Goal: Contribute content: Add original content to the website for others to see

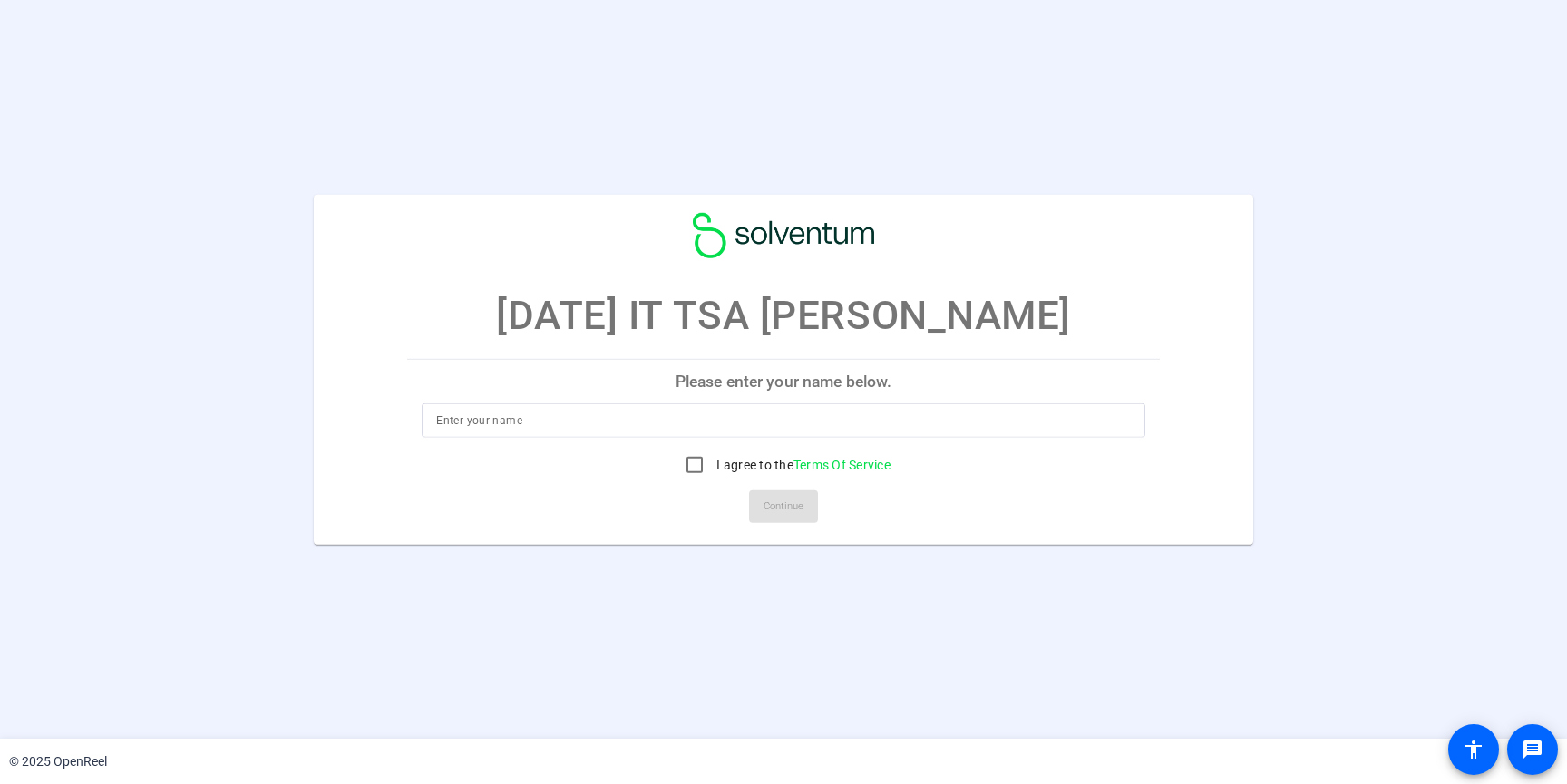
click at [541, 421] on input at bounding box center [784, 421] width 694 height 22
type input "Justin Harrison"
click at [697, 467] on input "I agree to the Terms Of Service" at bounding box center [694, 465] width 36 height 36
checkbox input "true"
click at [781, 499] on span "Continue" at bounding box center [783, 507] width 40 height 28
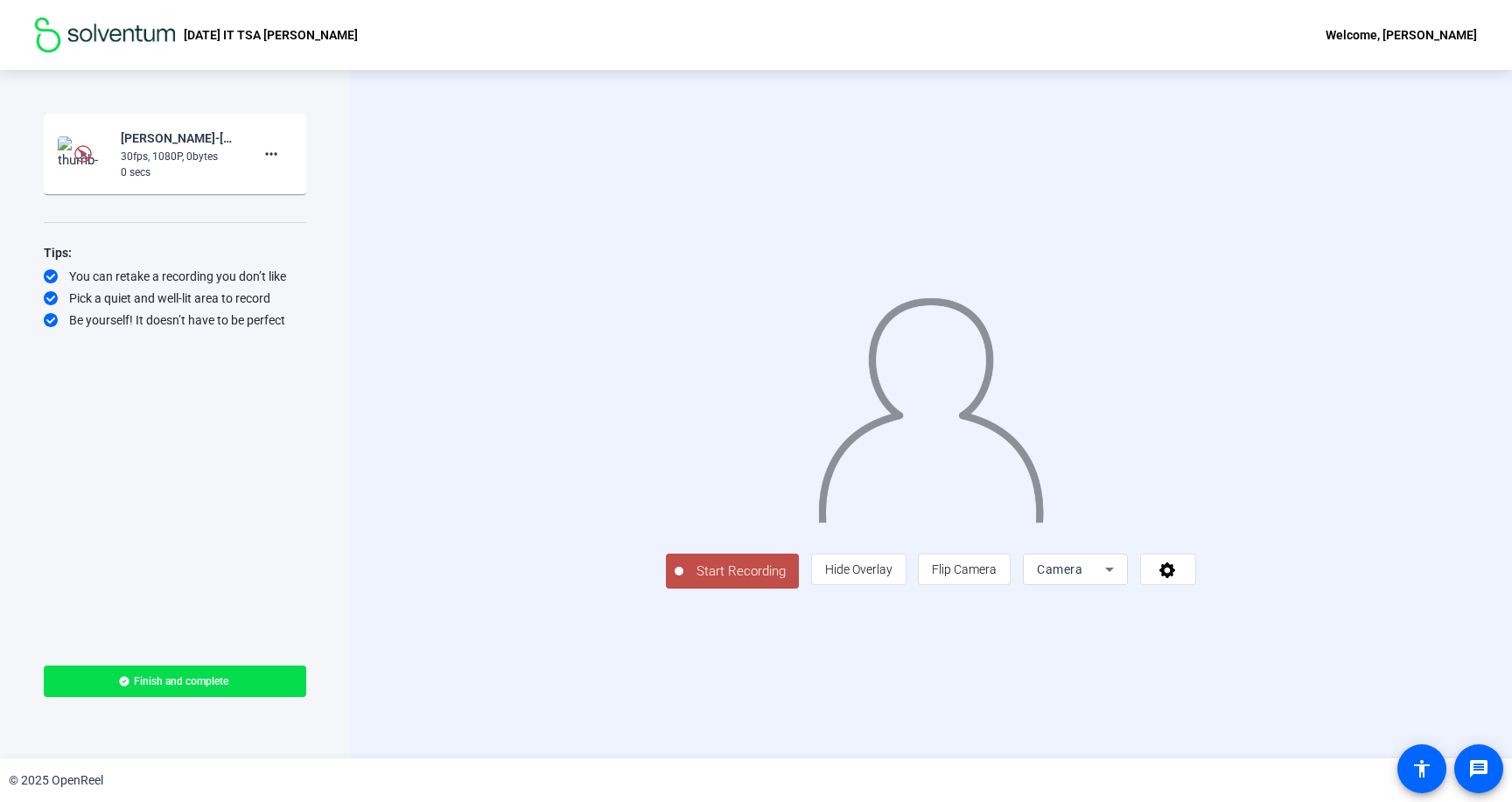
click at [80, 151] on img at bounding box center [84, 155] width 18 height 18
click at [68, 141] on img at bounding box center [84, 154] width 52 height 35
click at [102, 152] on img at bounding box center [84, 154] width 52 height 35
click at [276, 152] on mat-icon "more_horiz" at bounding box center [272, 155] width 21 height 21
click at [378, 136] on div at bounding box center [756, 401] width 1512 height 802
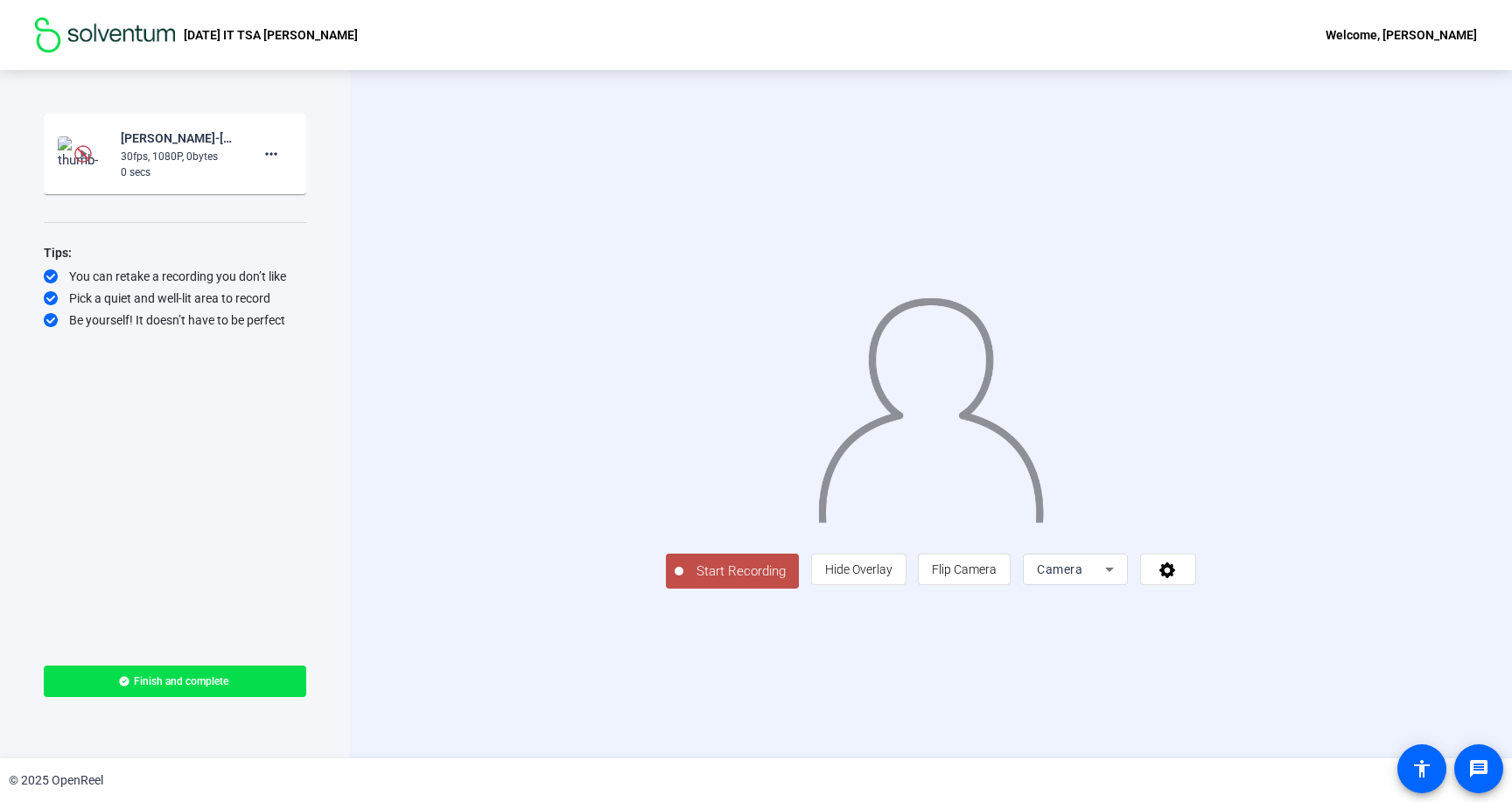
click at [378, 136] on div "Start Recording person Hide Overlay flip Flip Camera Camera" at bounding box center [931, 414] width 1162 height 688
click at [893, 576] on span "Hide Overlay" at bounding box center [859, 569] width 68 height 14
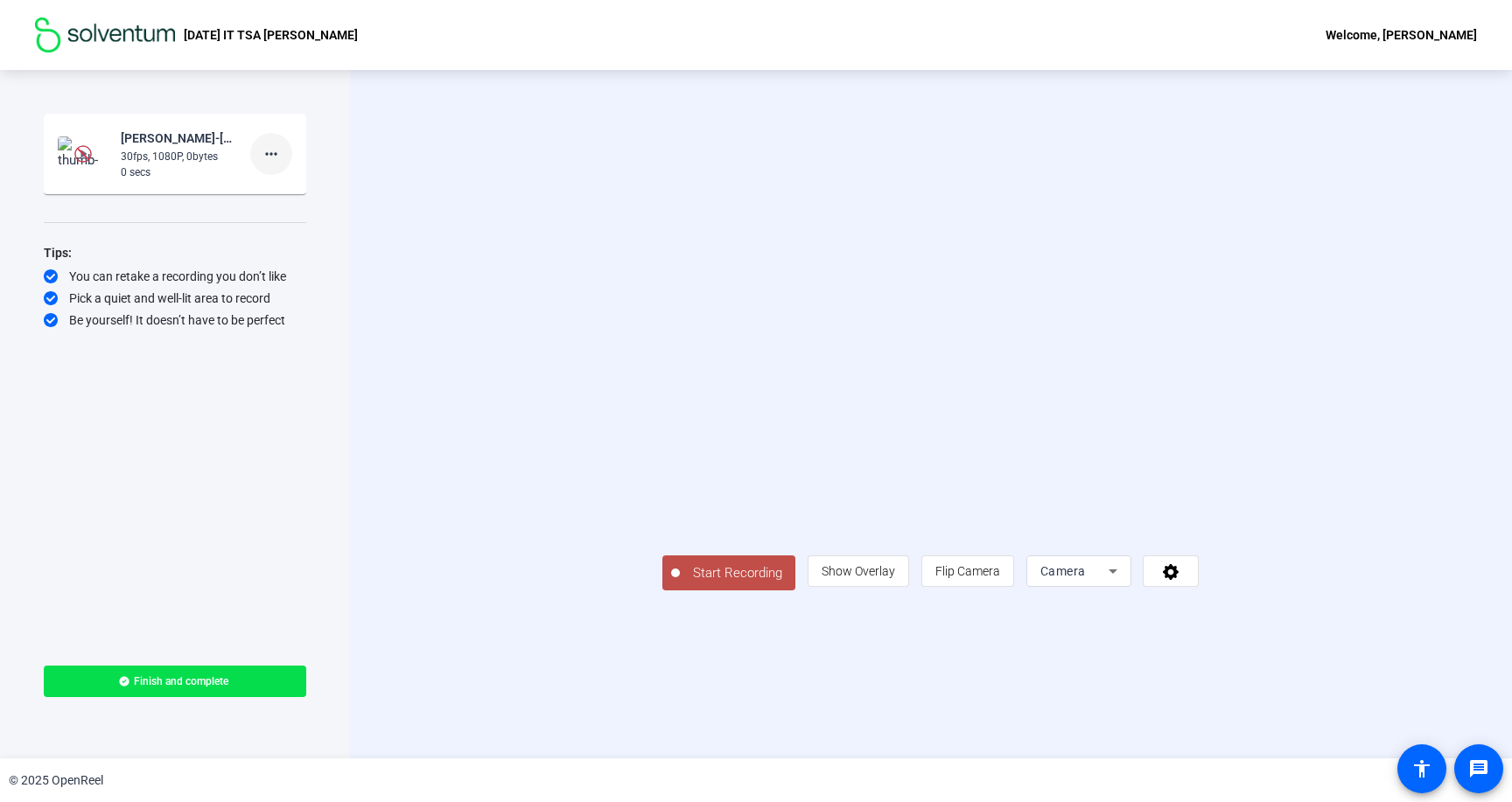
click at [277, 158] on mat-icon "more_horiz" at bounding box center [272, 155] width 21 height 21
click at [306, 205] on span "Retake" at bounding box center [299, 213] width 70 height 21
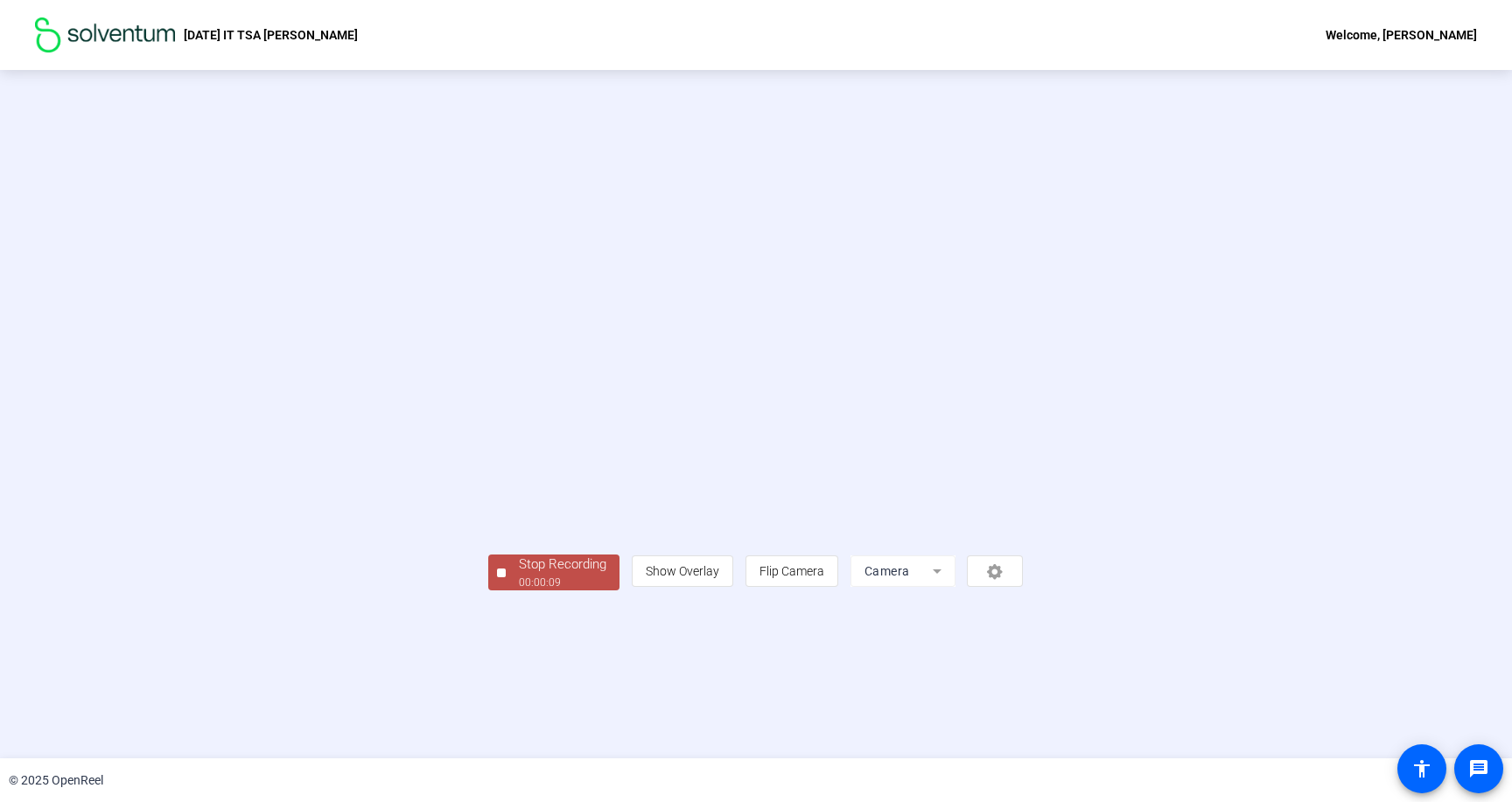
click at [489, 591] on button "Stop Recording 00:00:09" at bounding box center [554, 573] width 131 height 36
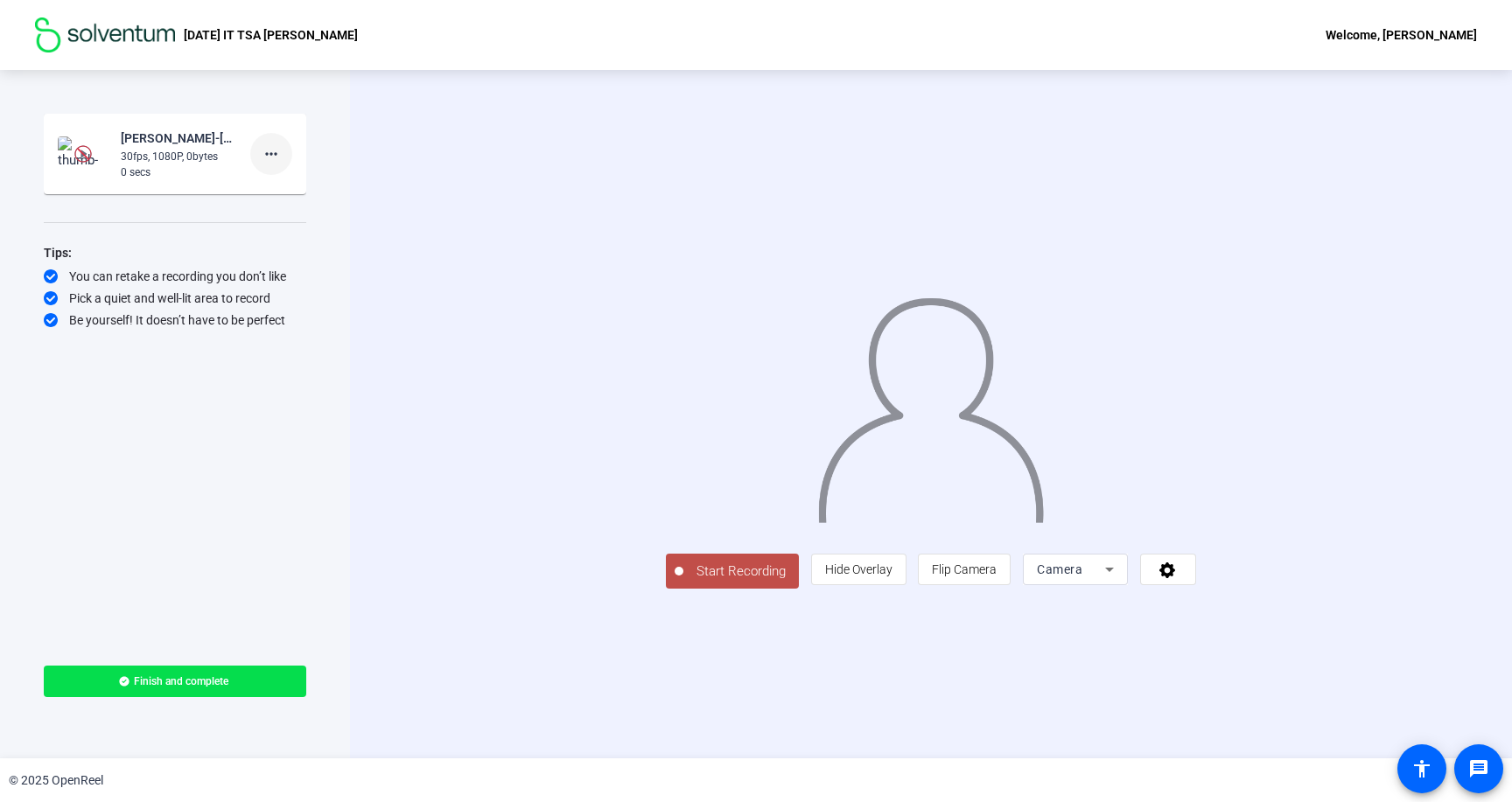
click at [279, 156] on mat-icon "more_horiz" at bounding box center [272, 155] width 21 height 21
click at [83, 153] on div at bounding box center [756, 401] width 1512 height 802
click at [82, 154] on img at bounding box center [84, 155] width 18 height 18
click at [86, 151] on img at bounding box center [84, 155] width 18 height 18
click at [72, 147] on img at bounding box center [84, 154] width 52 height 35
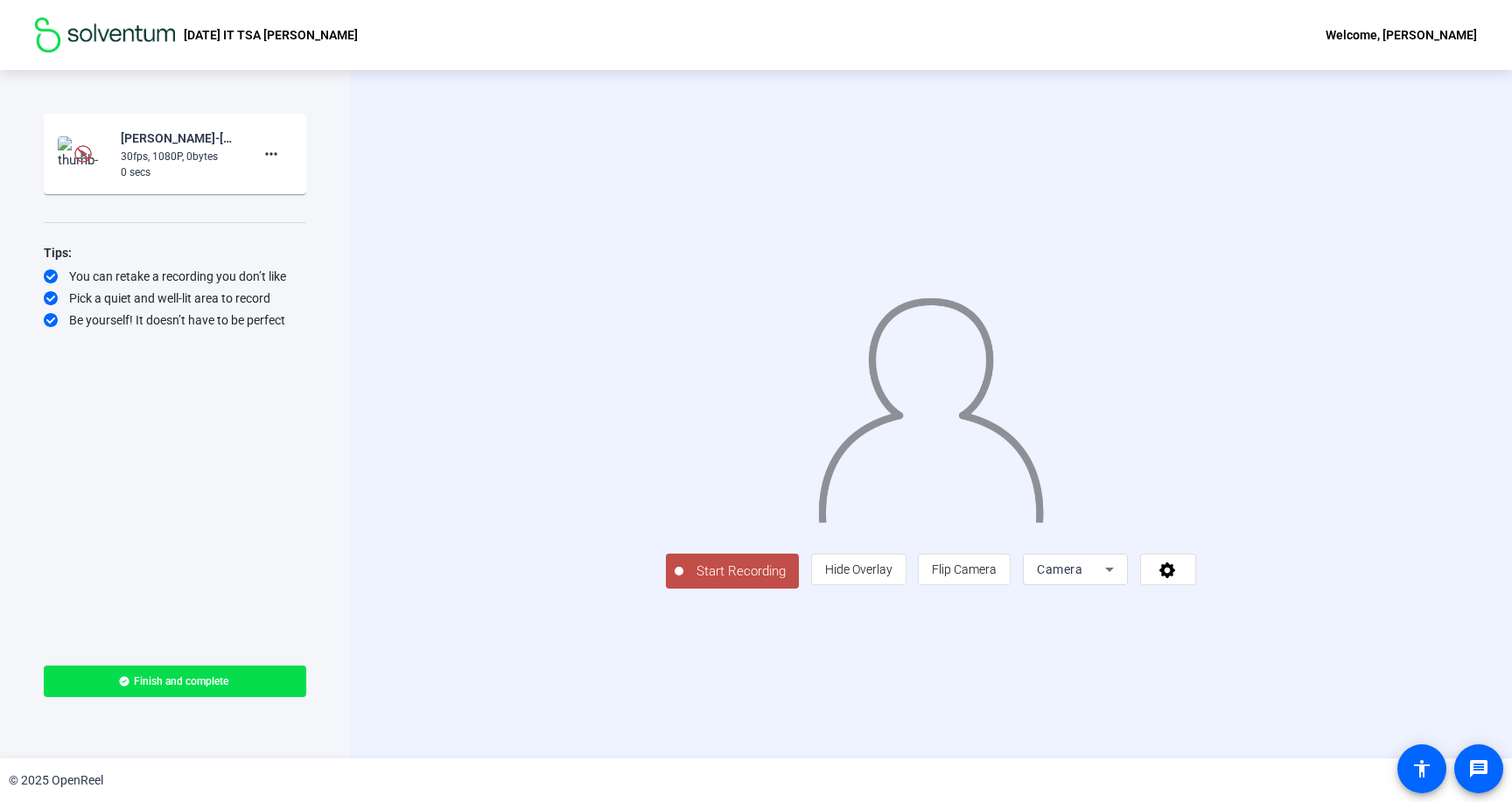
click at [67, 144] on img at bounding box center [84, 154] width 52 height 35
click at [282, 153] on span at bounding box center [271, 154] width 42 height 42
click at [318, 195] on span "Delete clip" at bounding box center [299, 191] width 70 height 21
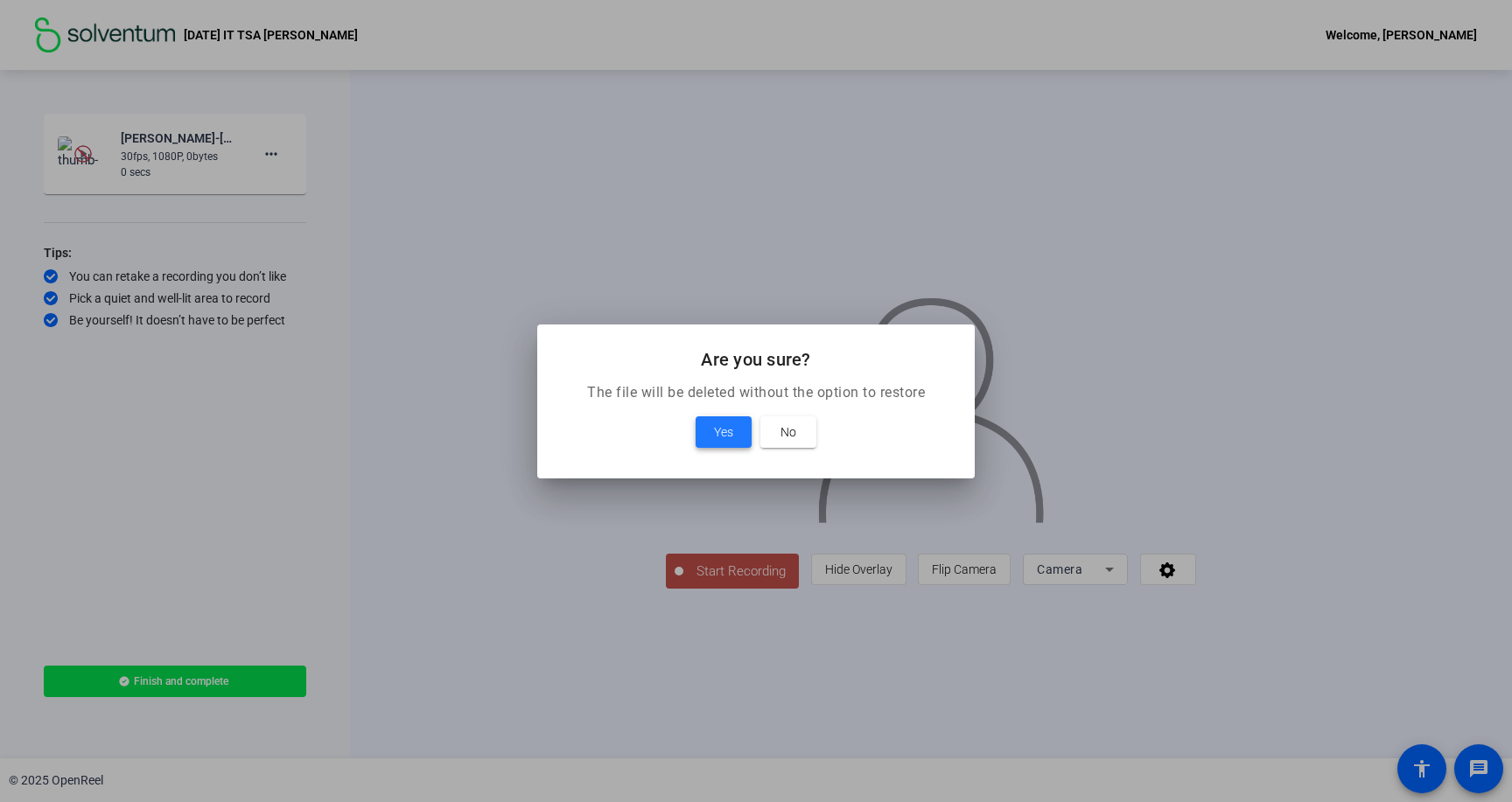
click at [739, 440] on span at bounding box center [723, 432] width 56 height 42
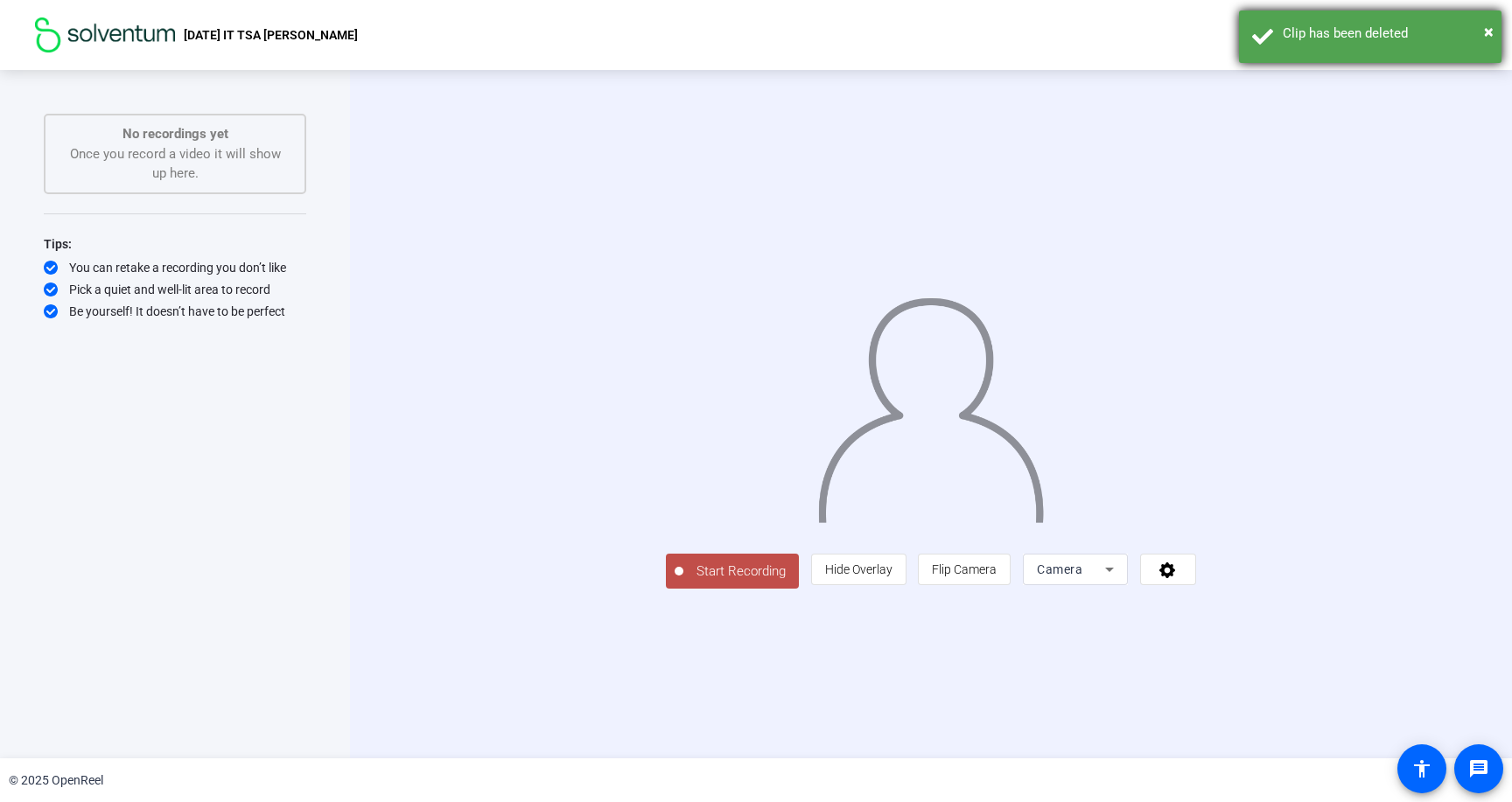
click at [1494, 29] on div "× Clip has been deleted" at bounding box center [1371, 36] width 263 height 52
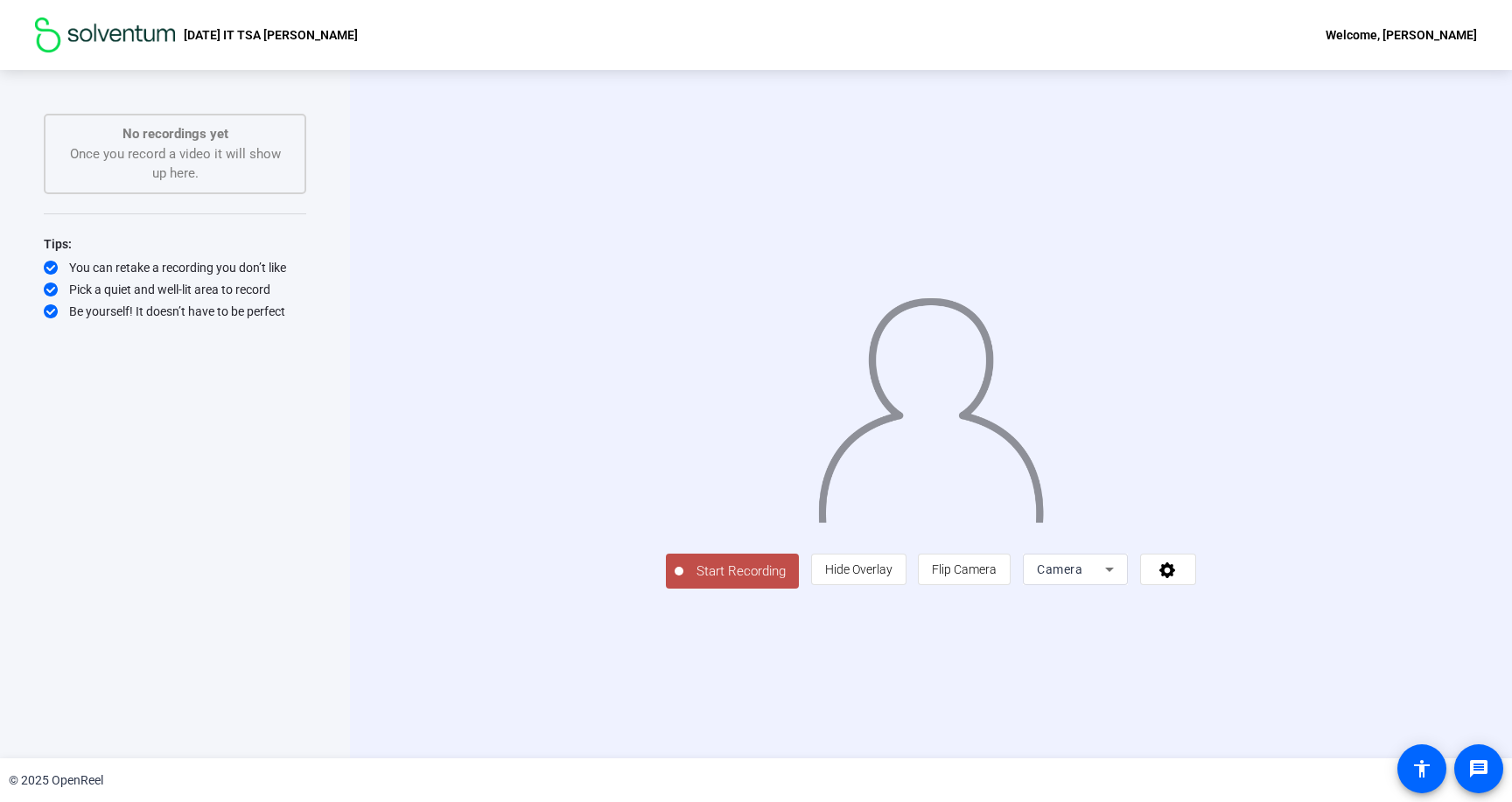
click at [683, 582] on span "Start Recording" at bounding box center [741, 571] width 115 height 20
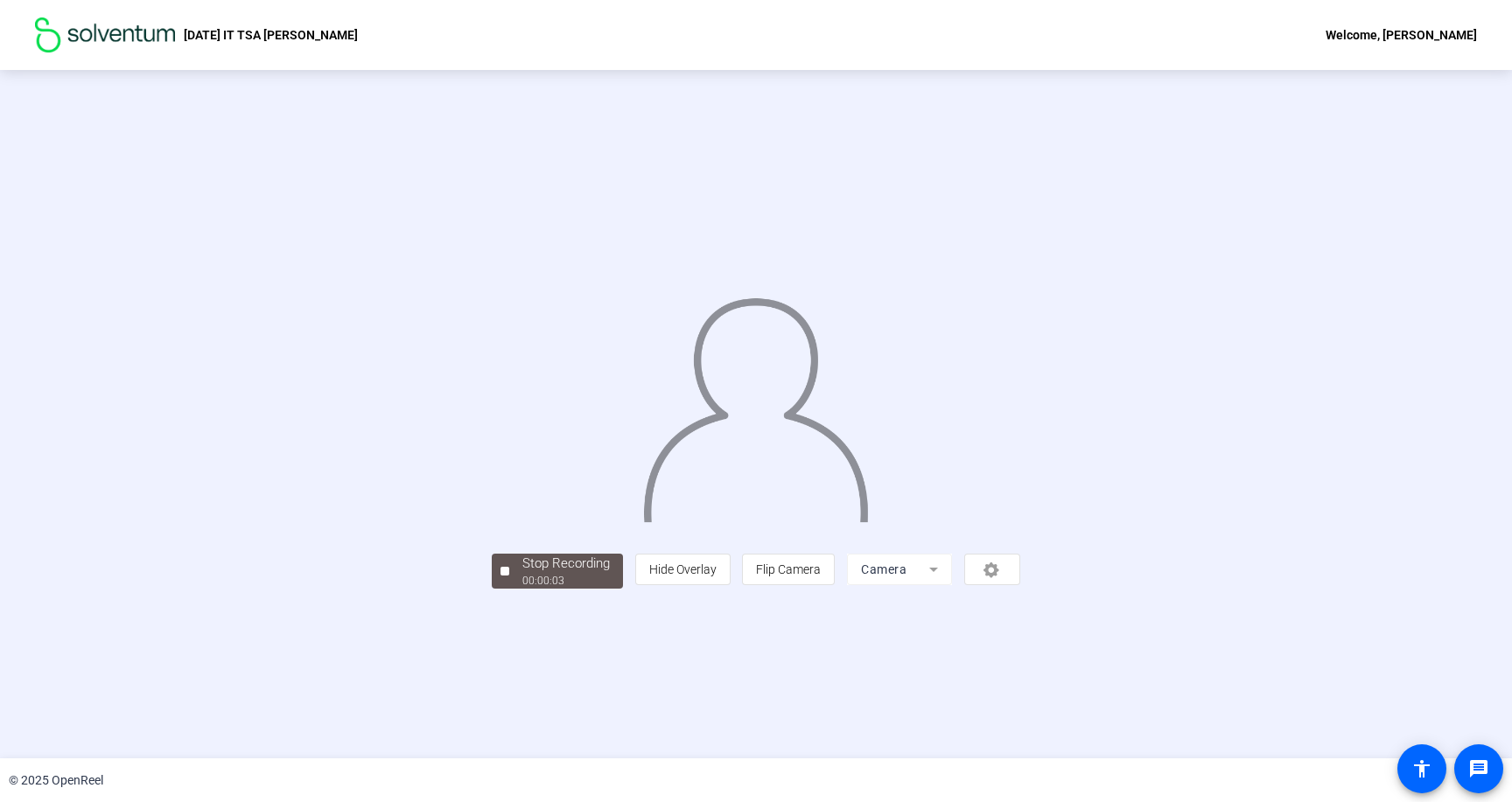
click at [492, 589] on div "Stop Recording 00:00:03 person Hide Overlay flip Flip Camera Camera" at bounding box center [756, 569] width 529 height 38
click at [492, 590] on button "Stop Recording 00:00:08" at bounding box center [558, 572] width 131 height 36
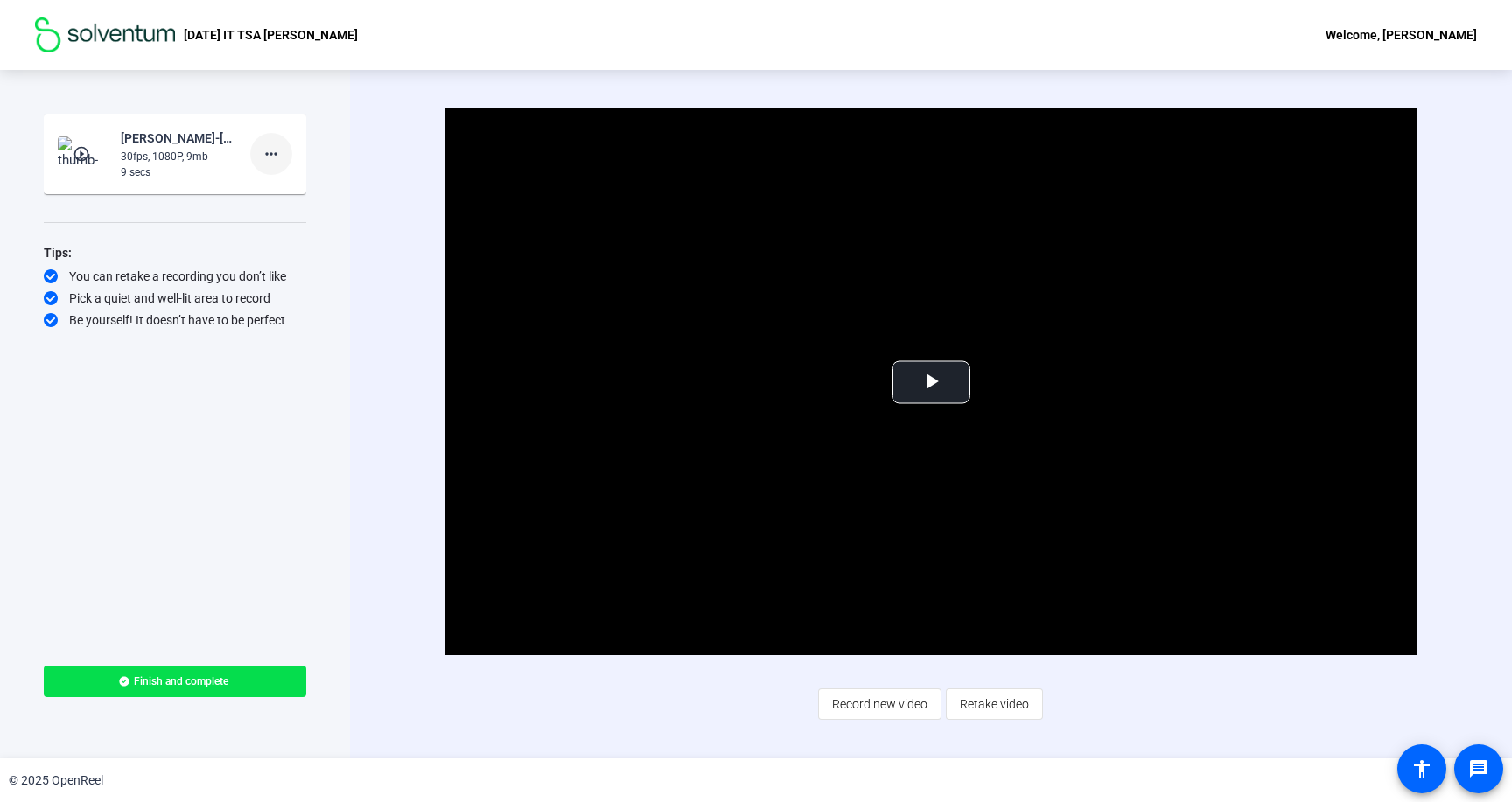
click at [283, 147] on span at bounding box center [271, 154] width 42 height 42
click at [290, 217] on span "Retake" at bounding box center [299, 213] width 70 height 21
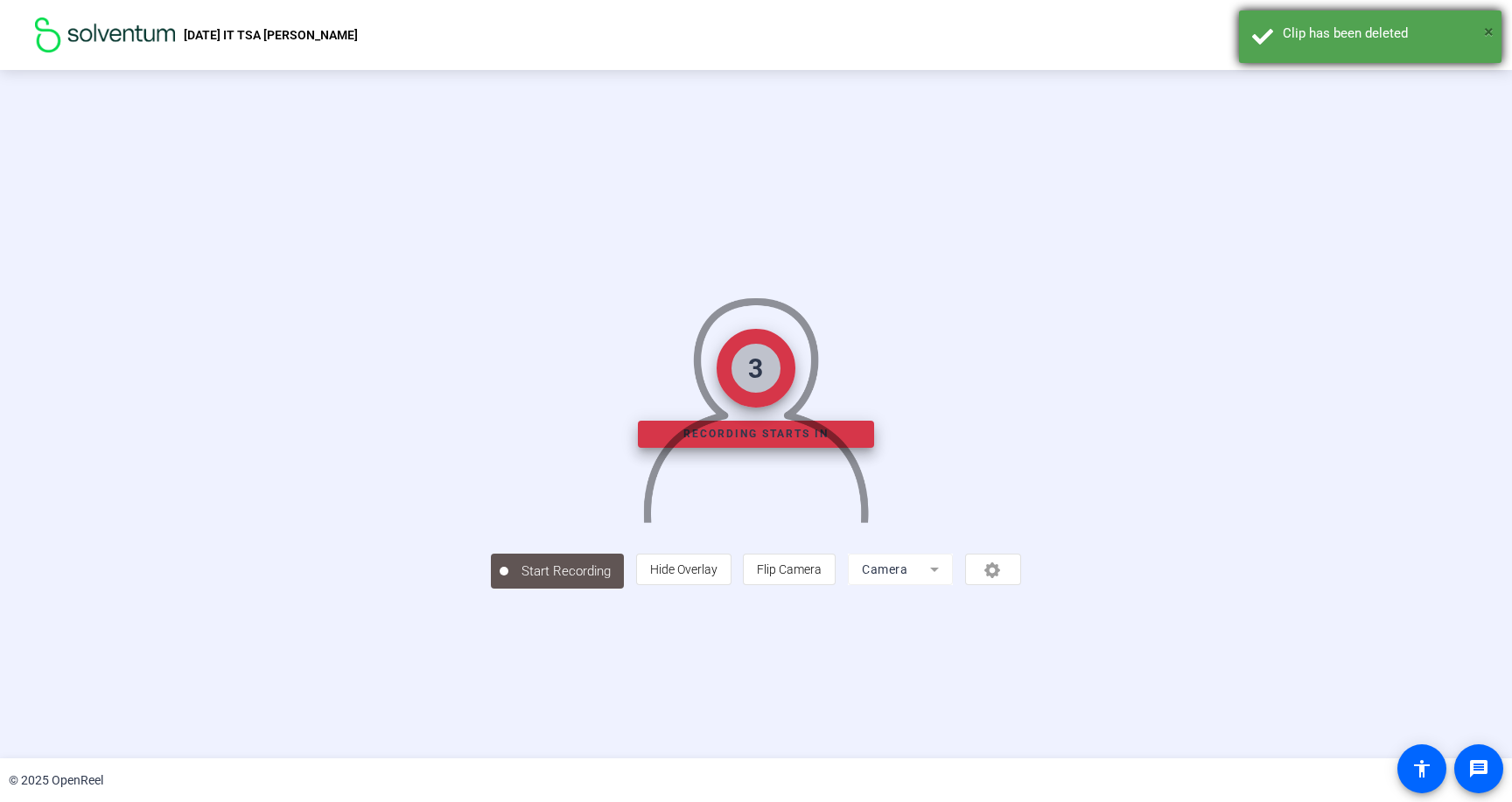
click at [1486, 26] on span "×" at bounding box center [1489, 32] width 10 height 21
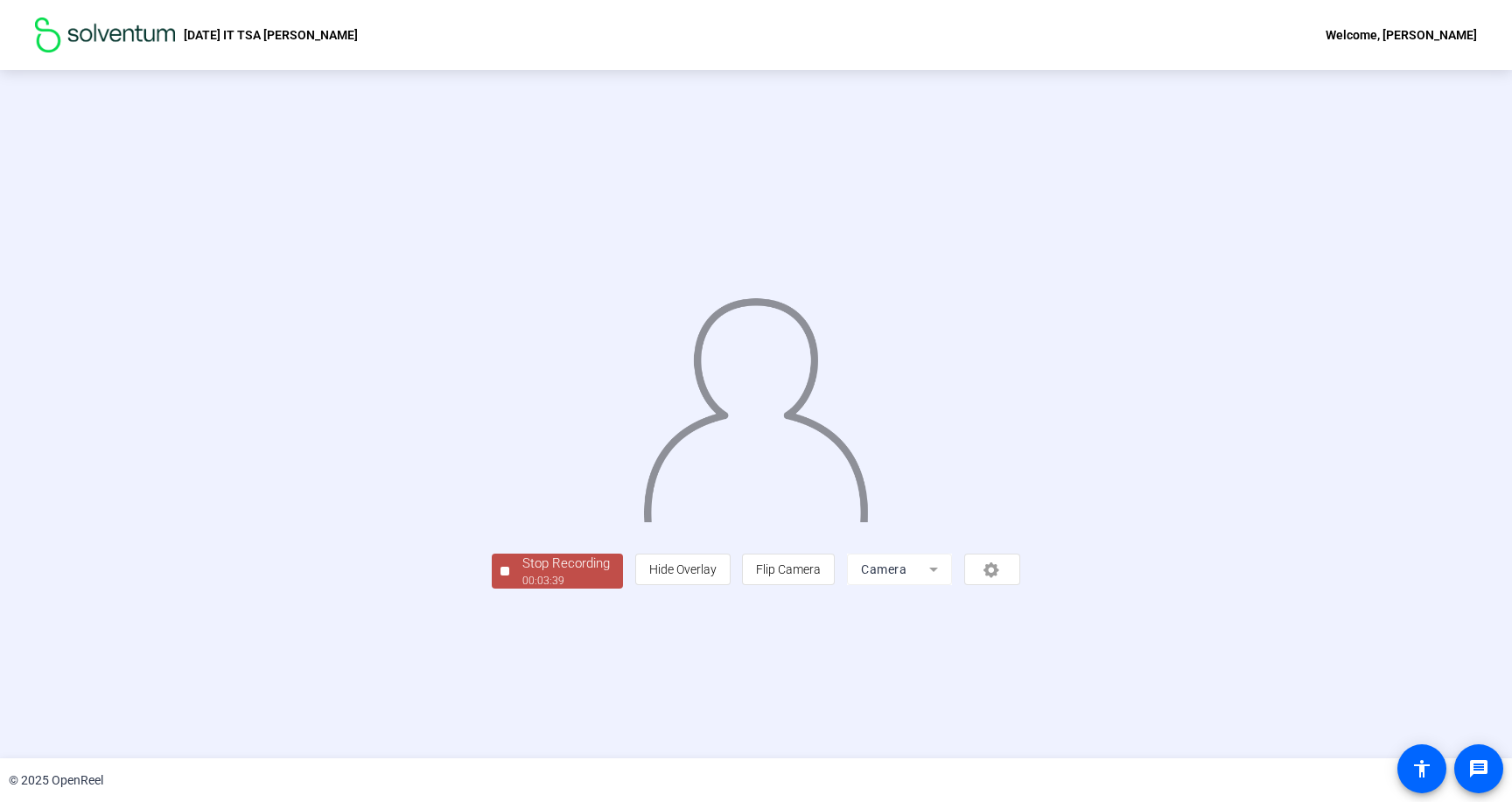
click at [509, 590] on span "Stop Recording 00:03:39" at bounding box center [566, 572] width 114 height 36
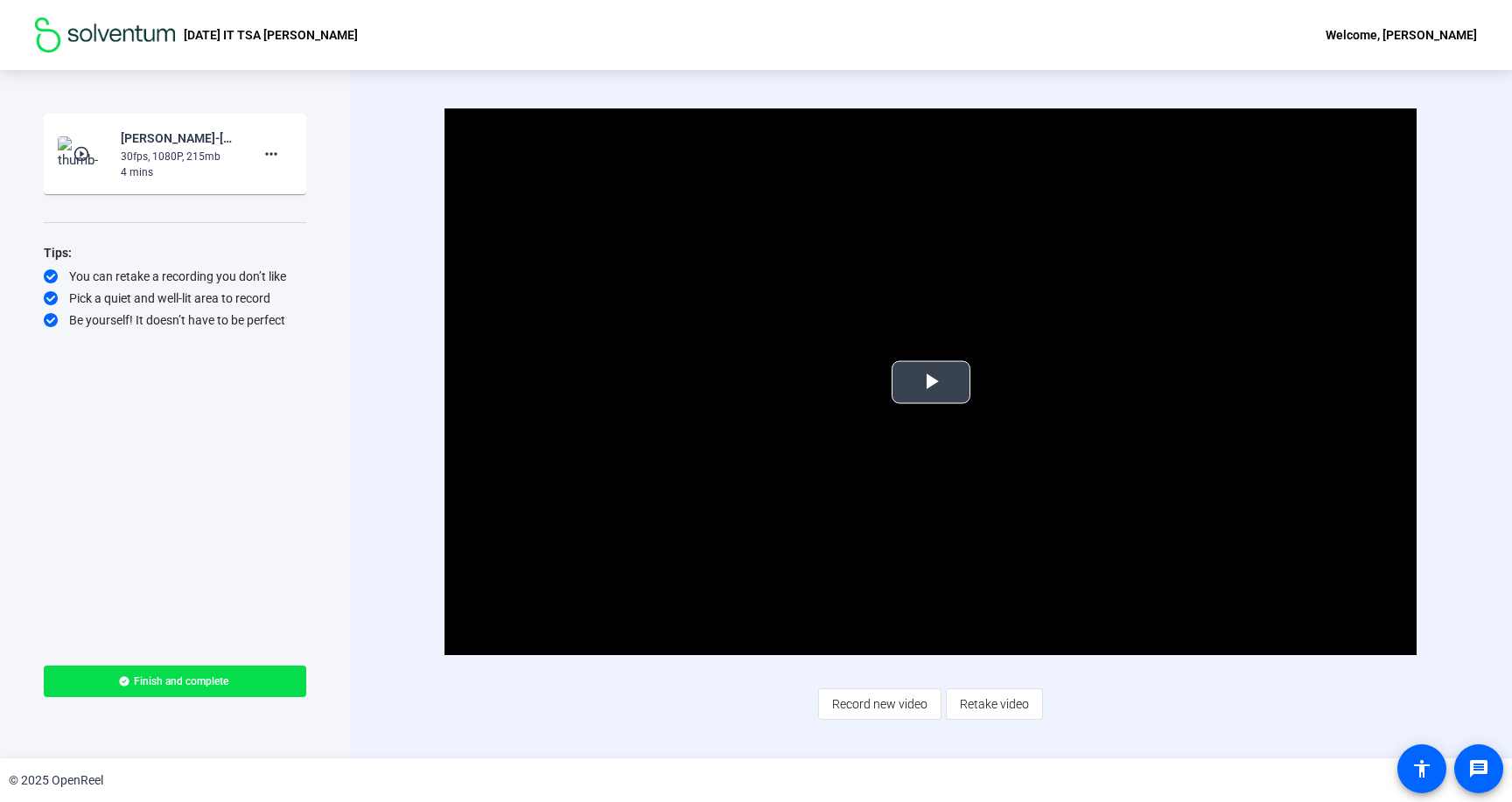
click at [931, 382] on span "Video Player" at bounding box center [931, 382] width 0 height 0
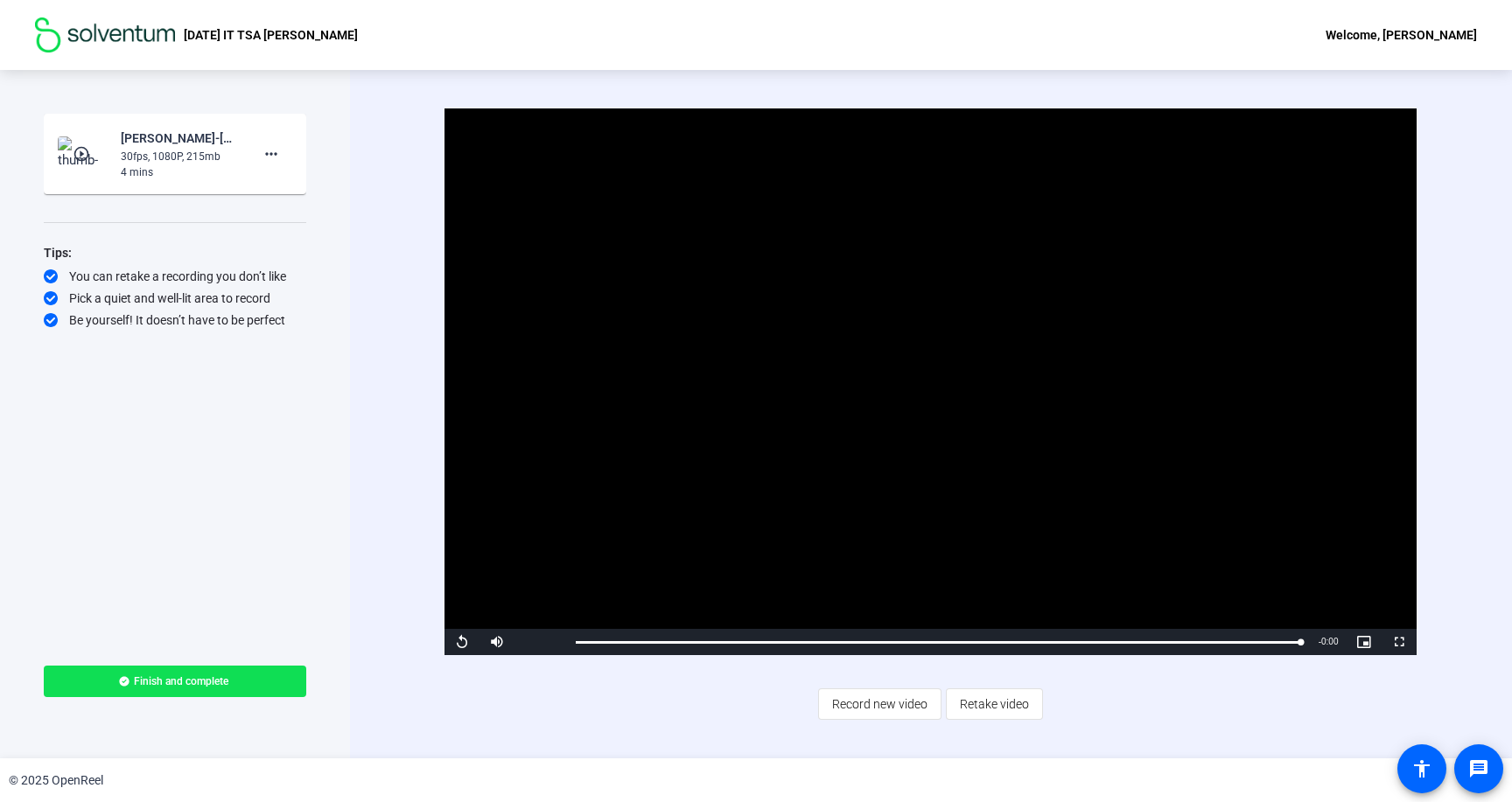
click at [195, 675] on span "Finish and complete" at bounding box center [181, 682] width 94 height 14
